Goal: Information Seeking & Learning: Find specific fact

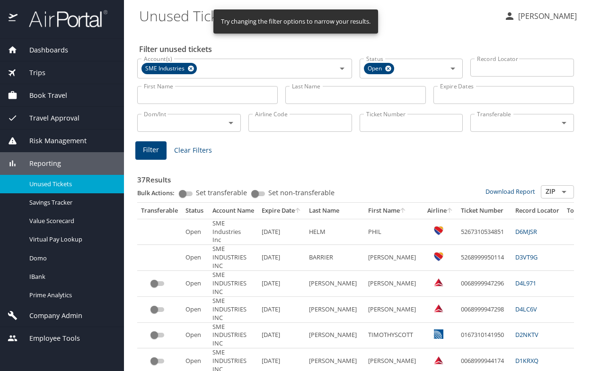
click at [200, 97] on input "First Name" at bounding box center [207, 95] width 141 height 18
type input "[PERSON_NAME]"
click at [146, 153] on span "Filter" at bounding box center [151, 150] width 16 height 12
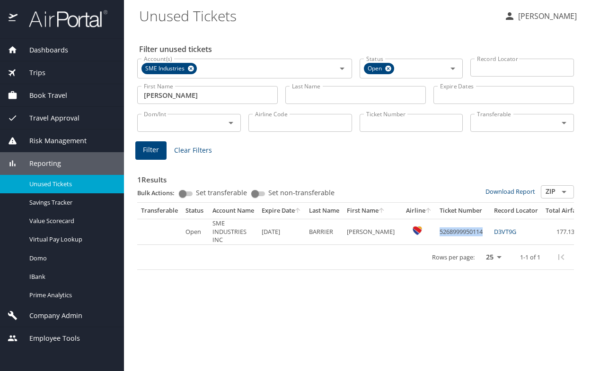
drag, startPoint x: 482, startPoint y: 232, endPoint x: 433, endPoint y: 238, distance: 48.7
click at [436, 238] on td "5268999950114" at bounding box center [463, 232] width 54 height 26
copy td "5268999950114"
click at [216, 323] on div "Filter unused tickets Account(s) SME Industries Account(s) Status Open Status R…" at bounding box center [357, 200] width 437 height 341
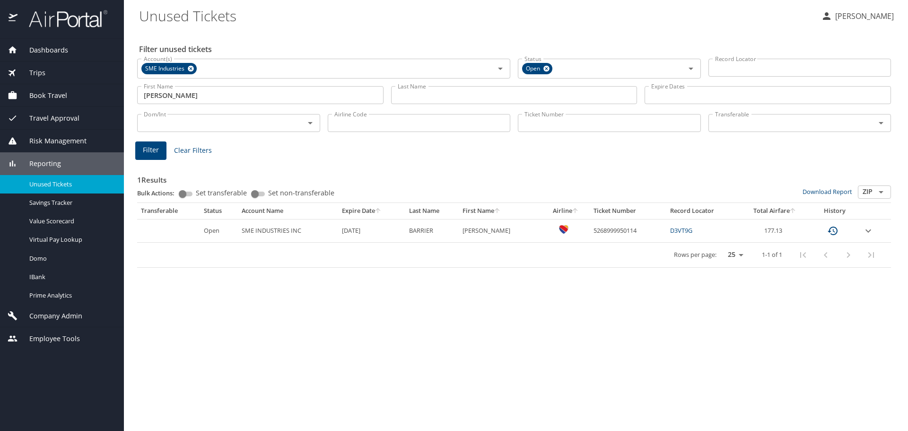
click at [590, 233] on icon "expand row" at bounding box center [868, 230] width 11 height 11
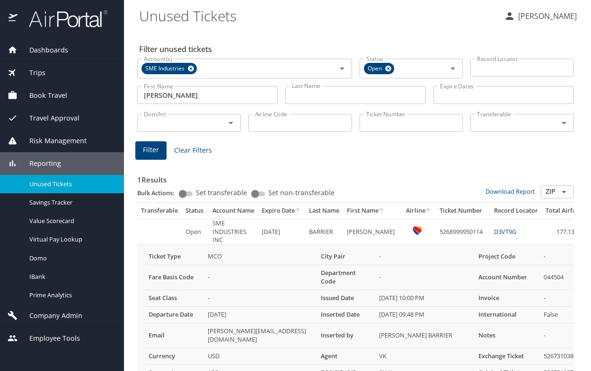
click at [247, 289] on td "-" at bounding box center [260, 277] width 113 height 25
